Goal: Browse casually: Explore the website without a specific task or goal

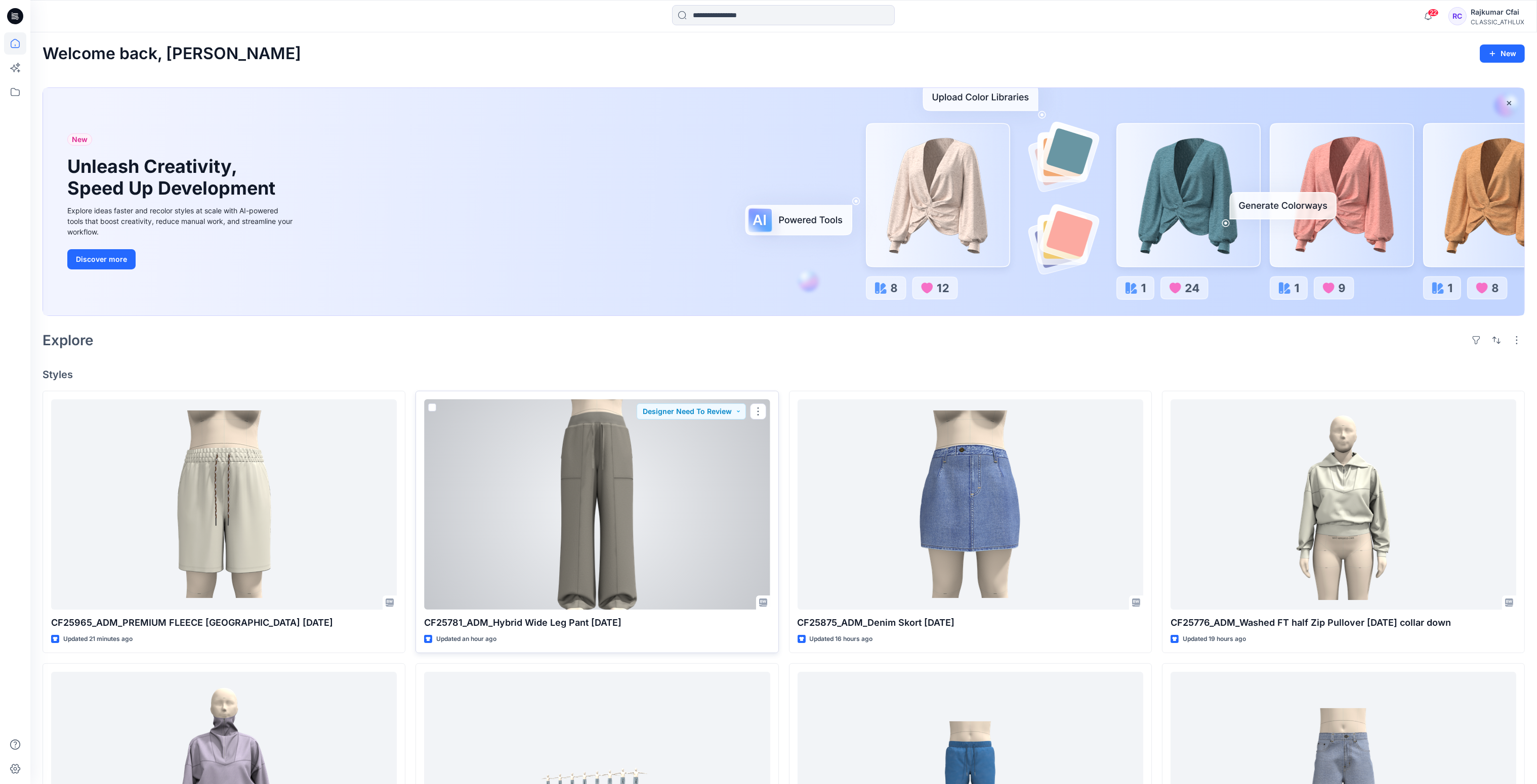
click at [611, 481] on div at bounding box center [596, 505] width 345 height 211
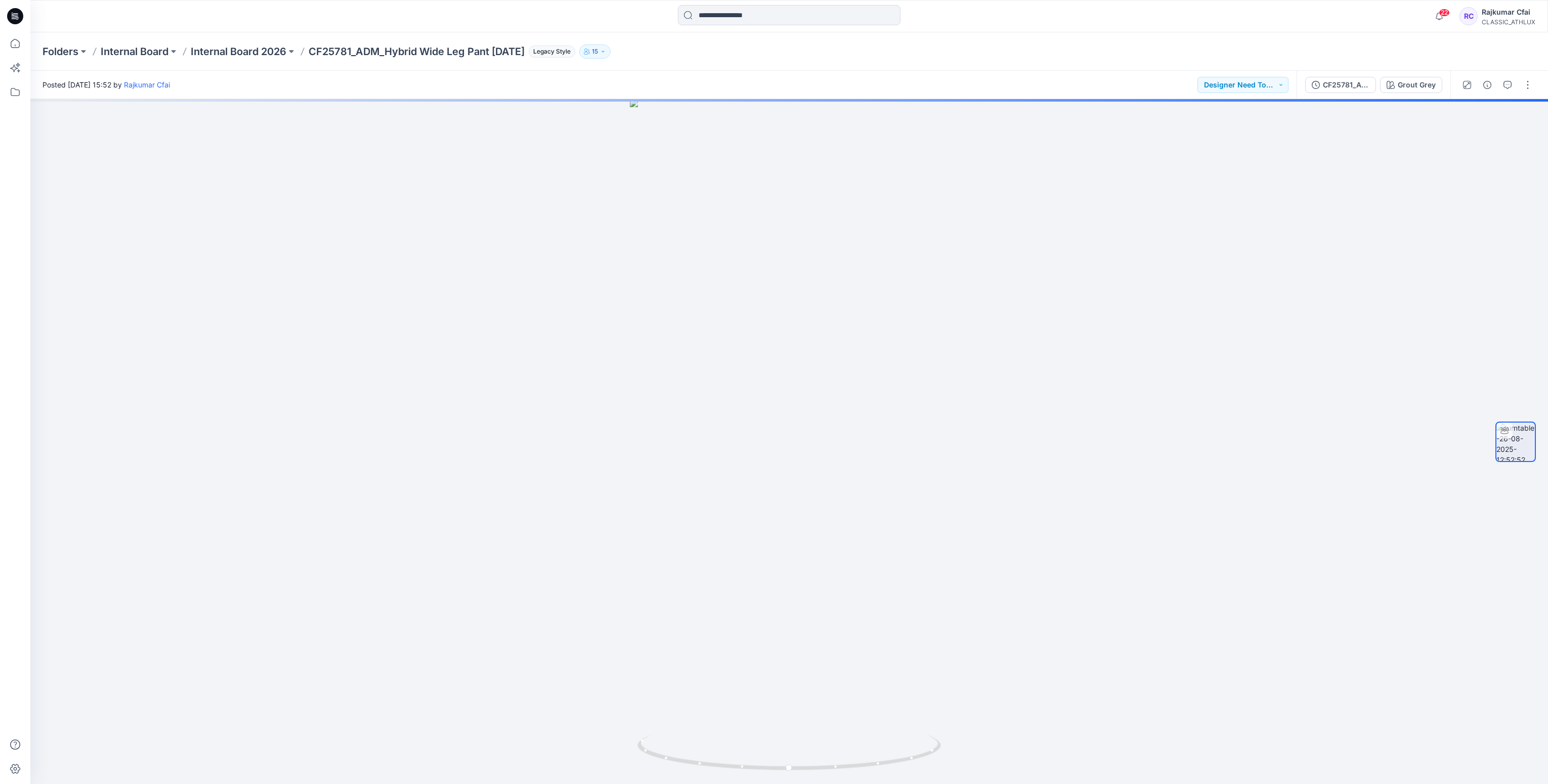
click at [12, 15] on icon at bounding box center [15, 16] width 16 height 16
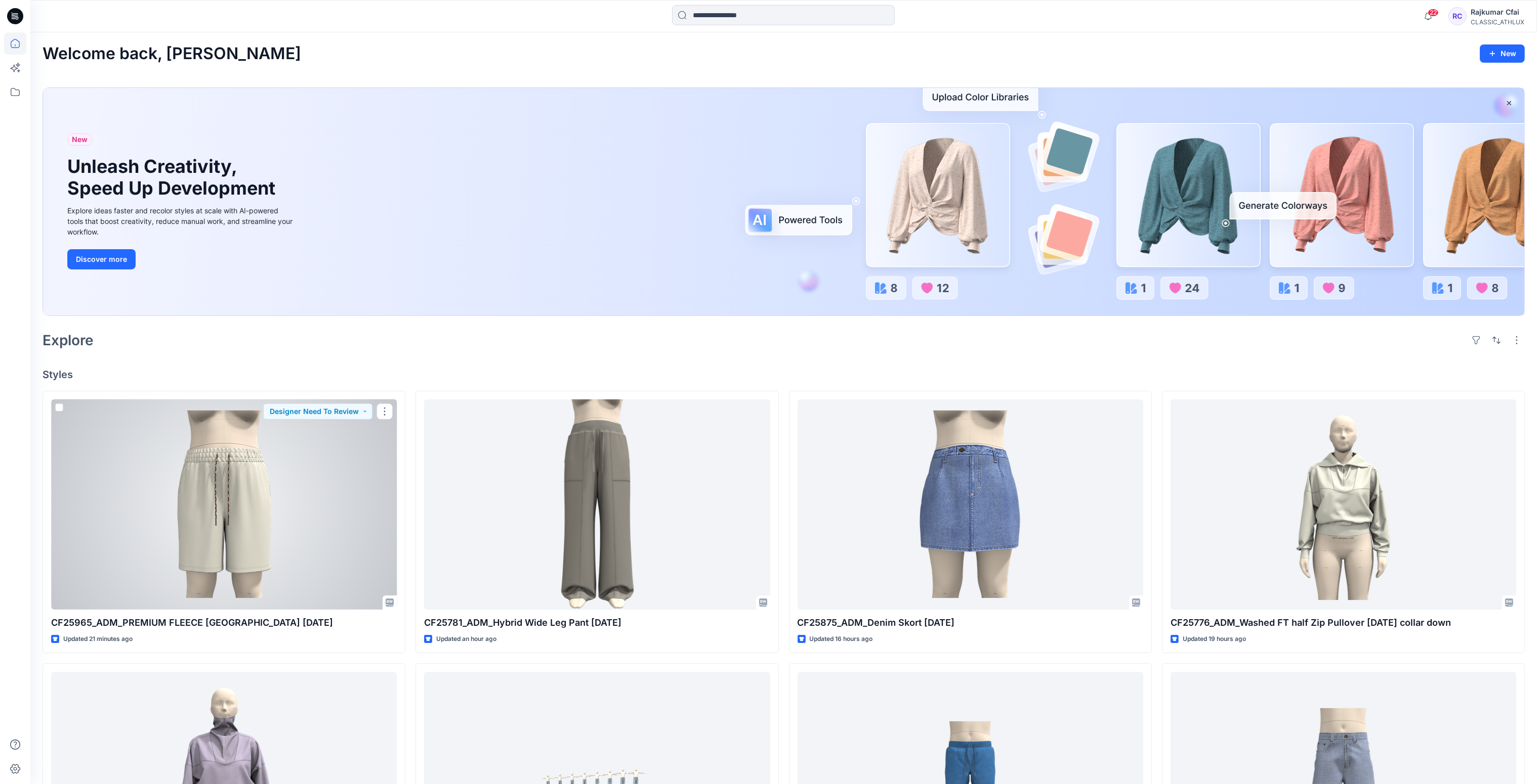
drag, startPoint x: 231, startPoint y: 540, endPoint x: 272, endPoint y: 473, distance: 78.5
click at [231, 540] on div at bounding box center [223, 505] width 345 height 211
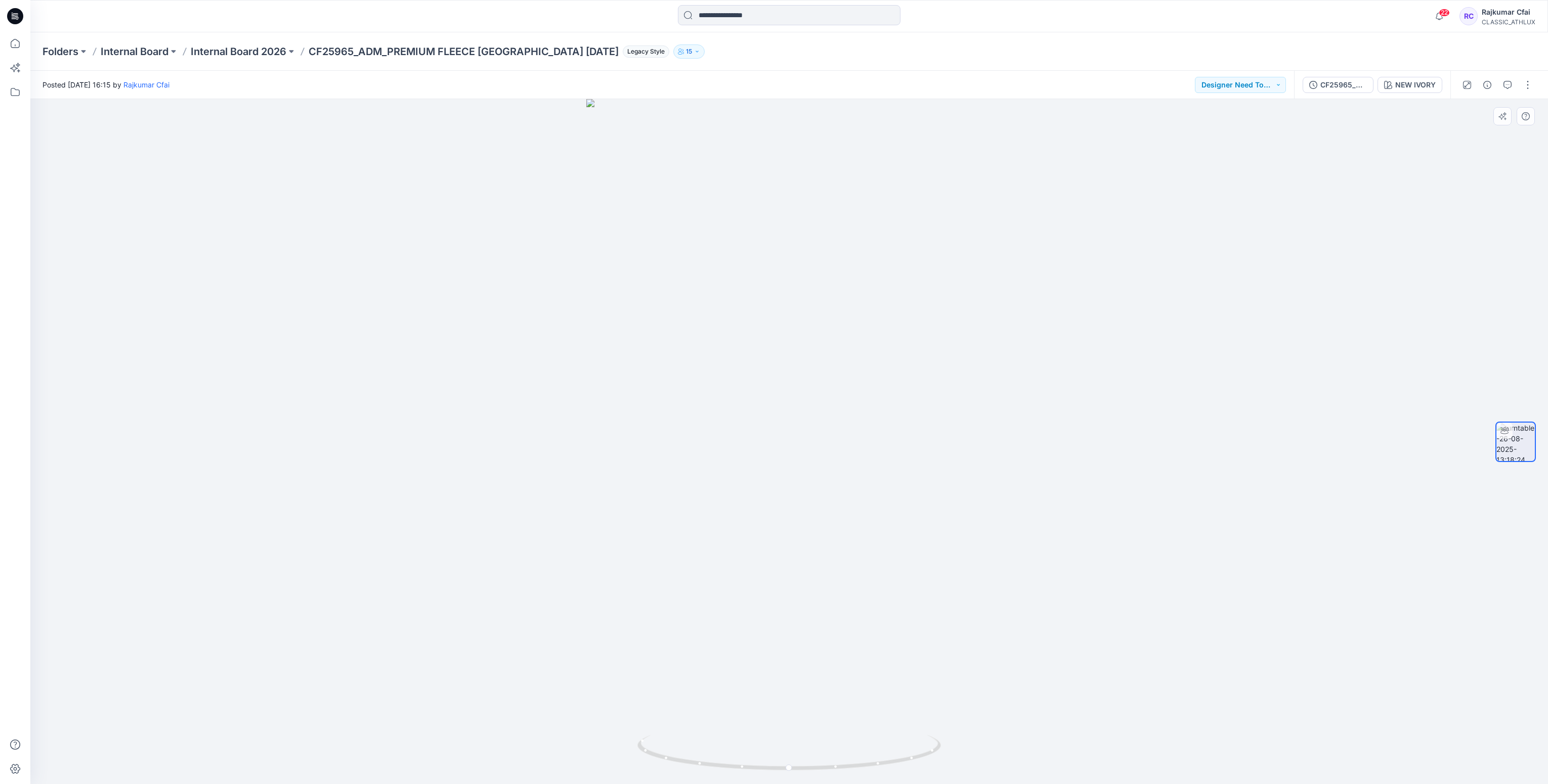
click at [493, 297] on div at bounding box center [788, 442] width 1518 height 686
click at [17, 14] on icon at bounding box center [15, 16] width 16 height 33
